Goal: Information Seeking & Learning: Understand process/instructions

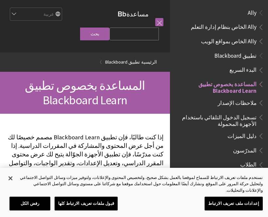
scroll to position [68, 0]
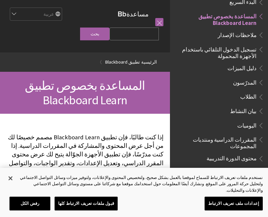
click at [253, 50] on span "تسجيل الدخول التلقائي باستخدام الأجهزة المحمولة" at bounding box center [217, 51] width 79 height 15
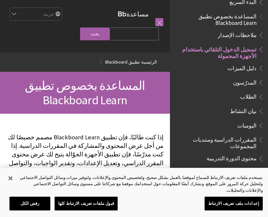
click at [249, 52] on span "تسجيل الدخول التلقائي باستخدام الأجهزة المحمولة" at bounding box center [217, 51] width 79 height 15
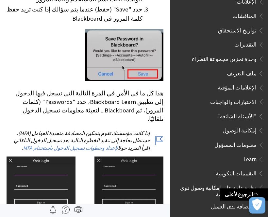
scroll to position [453, 0]
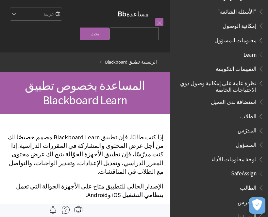
scroll to position [371, 0]
